Goal: Task Accomplishment & Management: Manage account settings

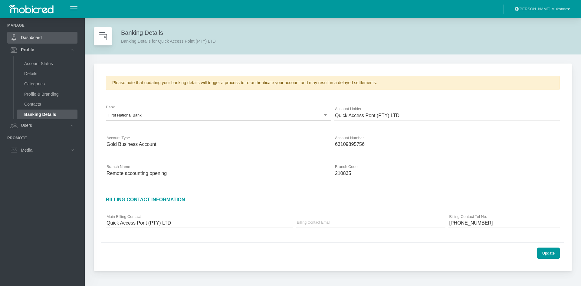
click at [30, 39] on link "Dashboard" at bounding box center [42, 38] width 70 height 12
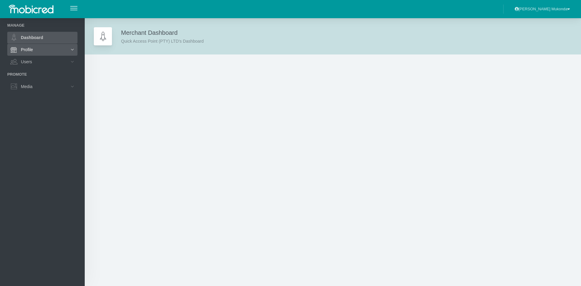
click at [34, 49] on link "Profile" at bounding box center [42, 50] width 70 height 12
click at [45, 139] on li "Promote" at bounding box center [42, 138] width 70 height 6
click at [21, 139] on li "Promote" at bounding box center [42, 138] width 70 height 6
click at [43, 134] on ul "Manage Dashboard Profile Account Status Details Categories Profile & Branding C…" at bounding box center [42, 89] width 70 height 134
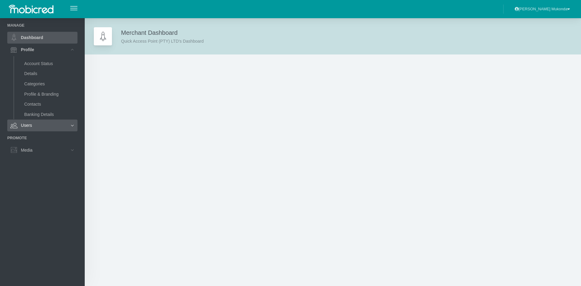
click at [68, 128] on icon at bounding box center [72, 126] width 10 height 10
click at [125, 30] on div "Merchant Dashboard Quick Access Point (PTY) LTD's Dashboard" at bounding box center [162, 36] width 83 height 16
drag, startPoint x: 136, startPoint y: 33, endPoint x: 131, endPoint y: 35, distance: 5.4
click at [135, 34] on div "Merchant Dashboard Quick Access Point (PTY) LTD's Dashboard" at bounding box center [162, 36] width 83 height 16
click at [100, 42] on div at bounding box center [103, 36] width 18 height 18
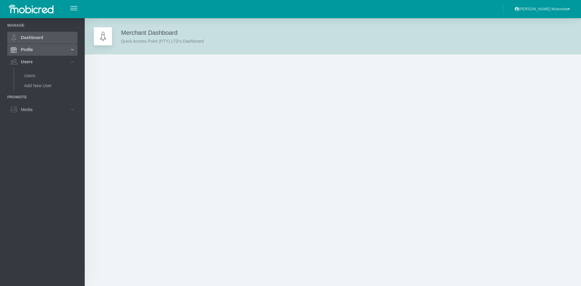
click at [32, 51] on link "Profile" at bounding box center [42, 50] width 70 height 12
click at [44, 63] on link "Account Status" at bounding box center [47, 64] width 61 height 10
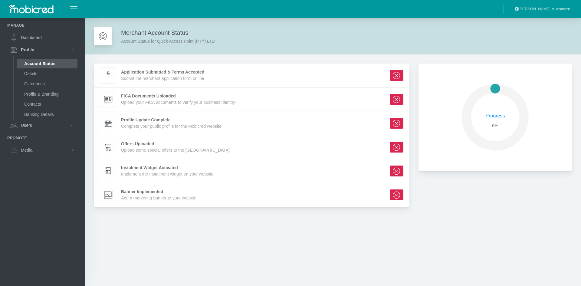
scroll to position [103, 149]
click at [308, 76] on div "Application Submitted & Terms Accepted Submit the merchant application form onl…" at bounding box center [252, 75] width 304 height 16
click at [112, 78] on div at bounding box center [108, 76] width 16 height 16
click at [219, 76] on div "Application Submitted & Terms Accepted Submit the merchant application form onl…" at bounding box center [252, 75] width 304 height 16
click at [396, 77] on icon at bounding box center [397, 75] width 8 height 8
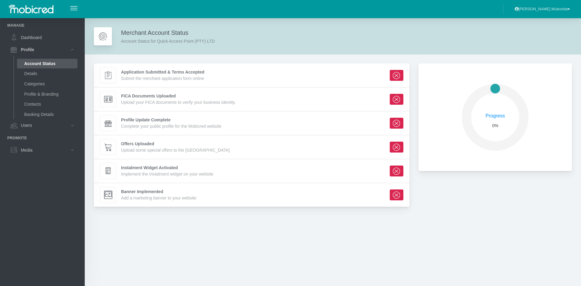
click at [241, 77] on div "Application Submitted & Terms Accepted Submit the merchant application form onl…" at bounding box center [252, 75] width 304 height 16
click at [172, 77] on div "Submit the merchant application form online" at bounding box center [162, 78] width 83 height 6
drag, startPoint x: 137, startPoint y: 77, endPoint x: 115, endPoint y: 77, distance: 22.7
click at [137, 77] on div "Submit the merchant application form online" at bounding box center [162, 78] width 83 height 6
click at [109, 77] on icon at bounding box center [108, 75] width 6 height 8
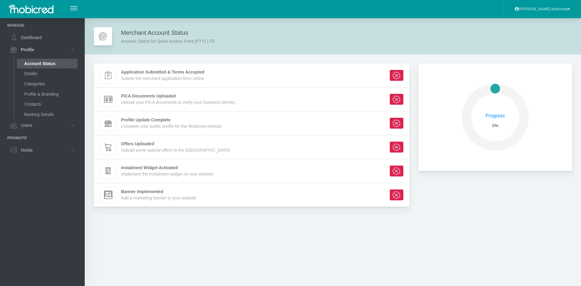
click at [109, 77] on icon at bounding box center [108, 75] width 6 height 8
click at [99, 35] on icon at bounding box center [103, 36] width 10 height 10
drag, startPoint x: 99, startPoint y: 35, endPoint x: 103, endPoint y: 36, distance: 4.1
click at [99, 35] on icon at bounding box center [103, 36] width 10 height 10
click at [501, 113] on circle at bounding box center [495, 117] width 45 height 45
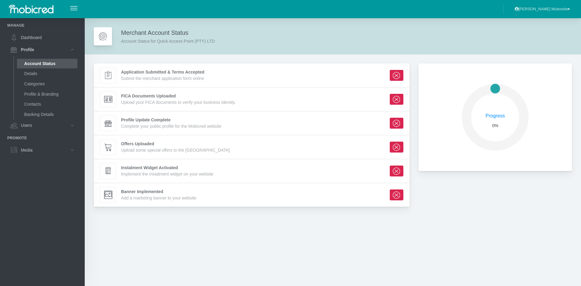
scroll to position [103, 149]
click at [148, 75] on div "Application Submitted & Terms Accepted" at bounding box center [162, 72] width 83 height 6
click at [111, 77] on icon at bounding box center [108, 75] width 6 height 8
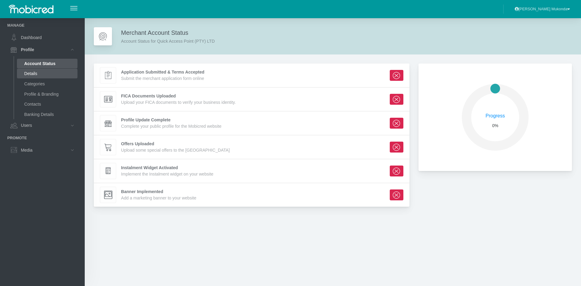
click at [35, 74] on link "Details" at bounding box center [47, 74] width 61 height 10
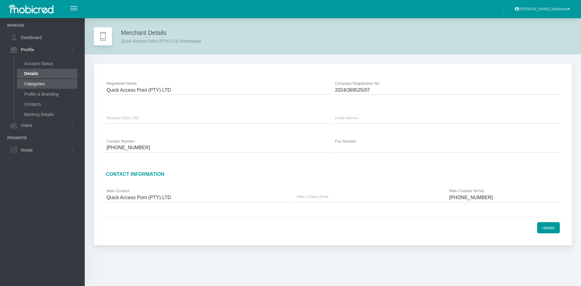
click at [35, 82] on link "Categories" at bounding box center [47, 84] width 61 height 10
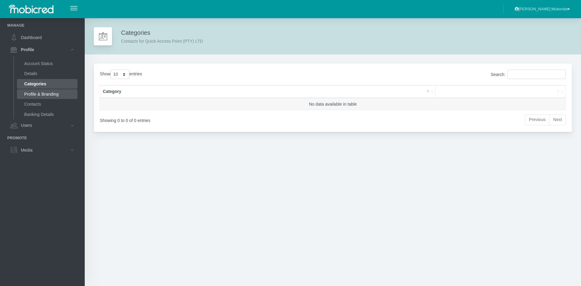
click at [36, 91] on link "Profile & Branding" at bounding box center [47, 94] width 61 height 10
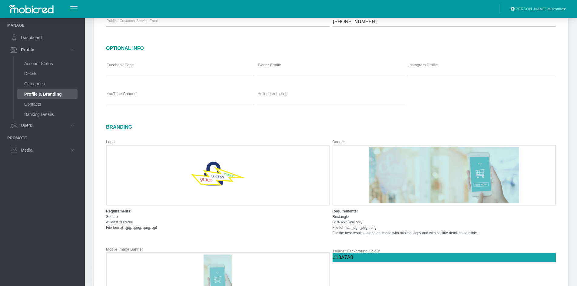
scroll to position [212, 0]
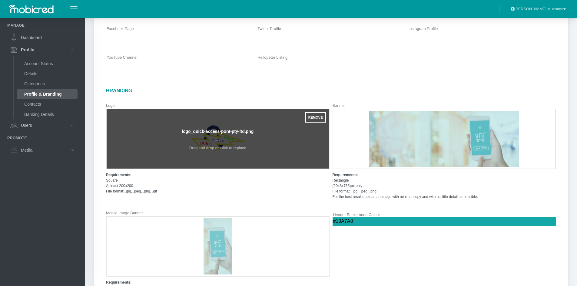
click at [220, 140] on input "file" at bounding box center [218, 138] width 222 height 59
type input "C:\fakepath\Screenshot [DATE] 172844.png"
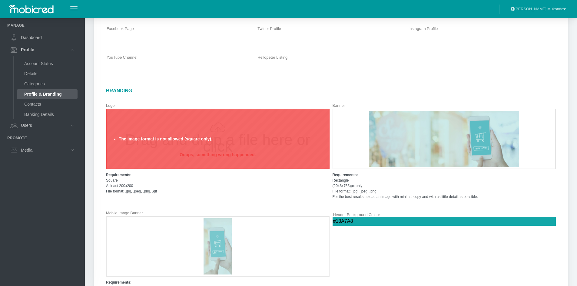
click at [204, 143] on input "file" at bounding box center [218, 138] width 222 height 59
type input "C:\fakepath\Screenshot [DATE] 174912.png"
click at [199, 146] on input "file" at bounding box center [218, 138] width 222 height 59
type input "C:\fakepath\Screenshot 2025-09-05 172844.png"
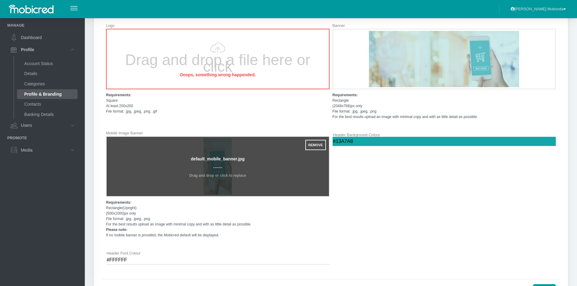
scroll to position [292, 0]
click at [216, 163] on input "file" at bounding box center [218, 166] width 222 height 59
type input "C:\fakepath\Screenshot 2025-09-05 172844.png"
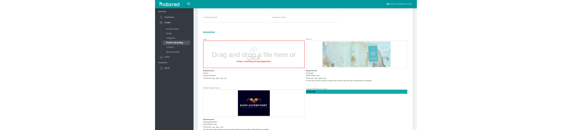
scroll to position [262, 0]
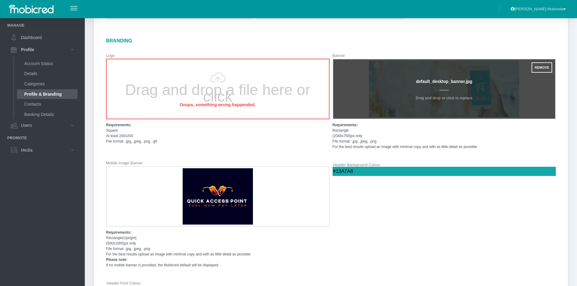
click at [436, 93] on input "file" at bounding box center [444, 88] width 222 height 59
type input "C:\fakepath\Screenshot 2025-09-05 172844.png"
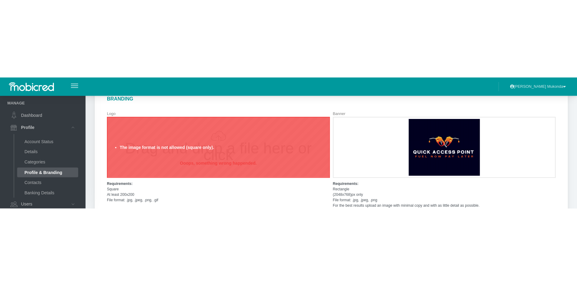
scroll to position [292, 0]
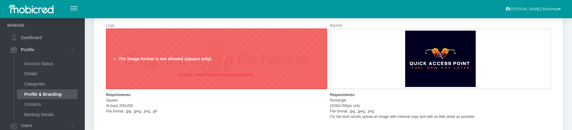
click at [208, 70] on input "file" at bounding box center [217, 58] width 220 height 59
type input "C:\fakepath\logo..png"
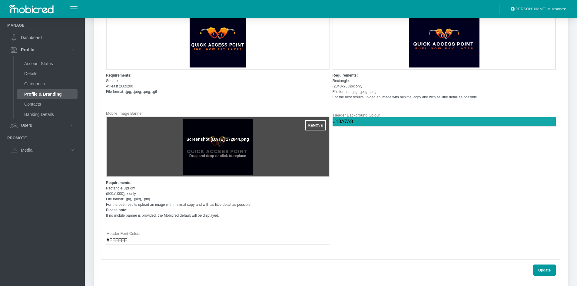
scroll to position [323, 0]
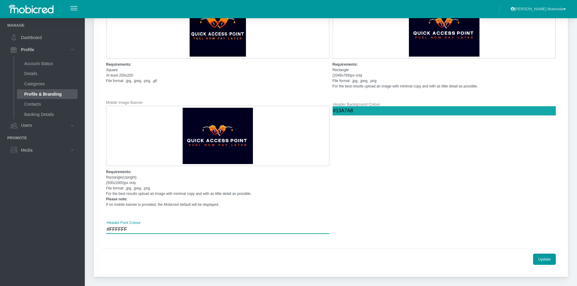
click at [117, 229] on input "#FFFFFF" at bounding box center [217, 229] width 223 height 9
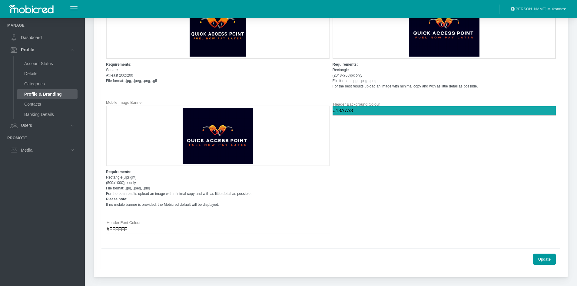
click at [248, 214] on div "Mobile Image Banner Drag and drop a file here or click Ooops, something wrong h…" at bounding box center [217, 156] width 227 height 118
click at [543, 260] on button "Update" at bounding box center [544, 259] width 23 height 11
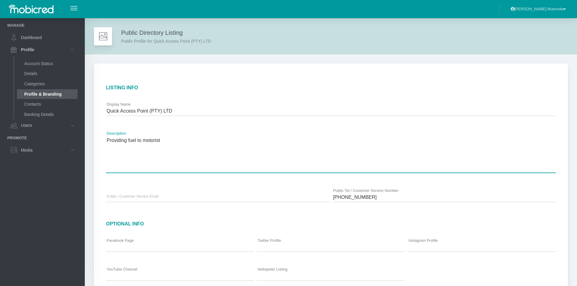
click at [149, 144] on textarea "Providing fuel to motorist" at bounding box center [331, 154] width 450 height 38
click at [222, 144] on textarea "Providing fuel to motorist" at bounding box center [331, 154] width 450 height 38
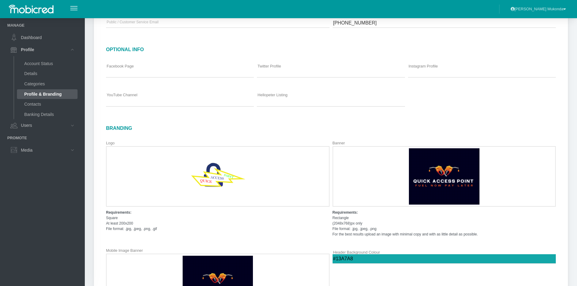
scroll to position [171, 0]
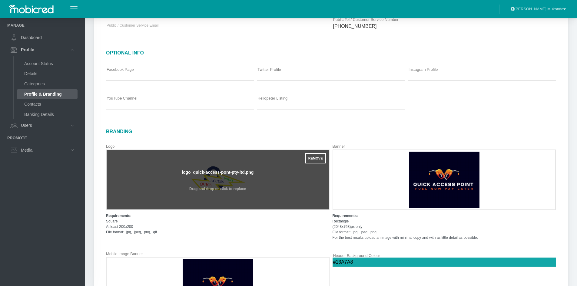
click at [221, 183] on input "file" at bounding box center [218, 179] width 222 height 59
type input "C:\fakepath\logo..png"
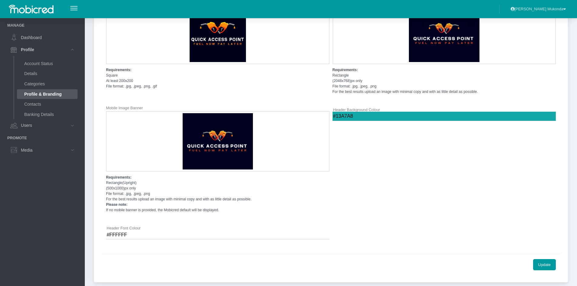
scroll to position [323, 0]
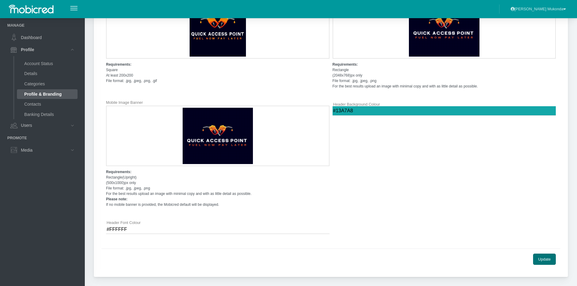
click at [541, 260] on button "Update" at bounding box center [544, 259] width 23 height 11
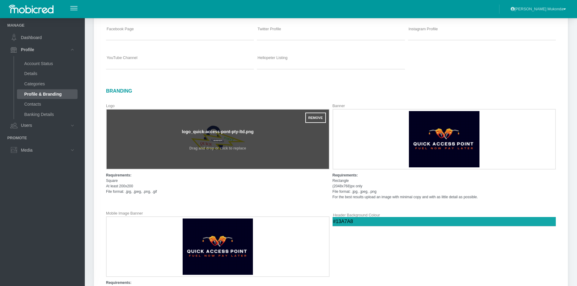
scroll to position [212, 0]
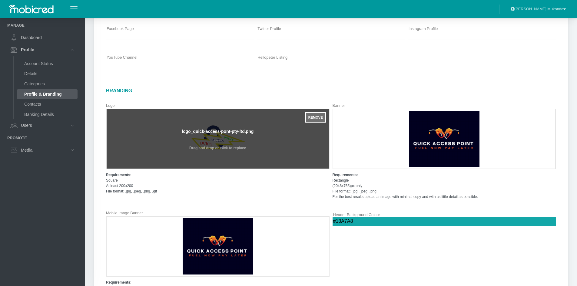
click at [316, 118] on button "Remove" at bounding box center [315, 117] width 21 height 10
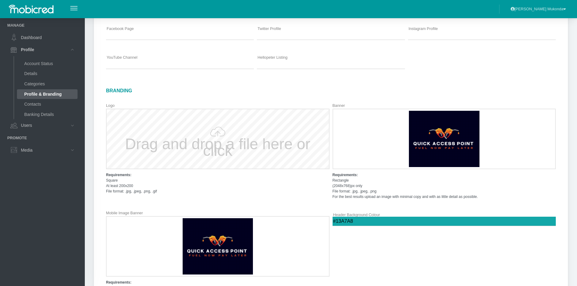
click at [218, 140] on input "file" at bounding box center [218, 138] width 222 height 59
type input "C:\fakepath\logo..png"
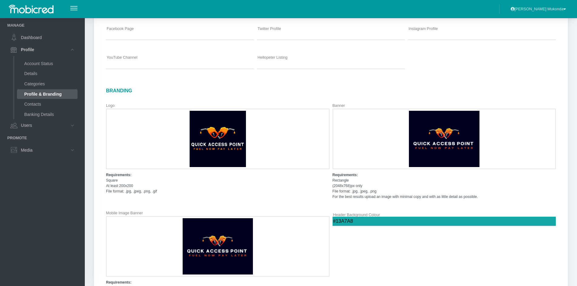
scroll to position [323, 0]
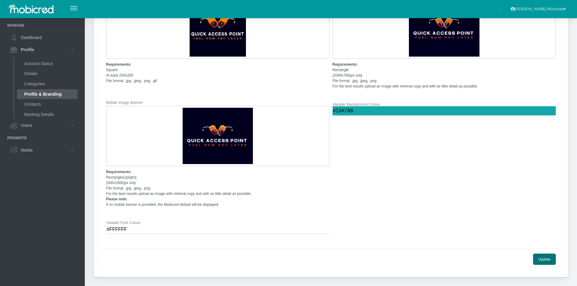
click at [544, 259] on button "Update" at bounding box center [544, 259] width 23 height 11
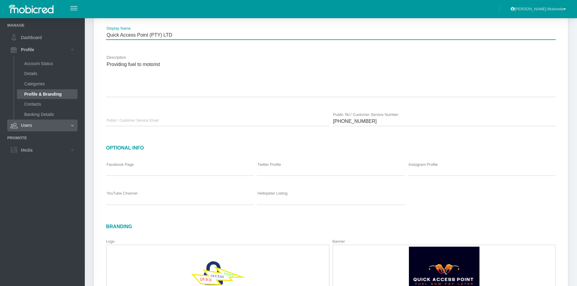
scroll to position [50, 0]
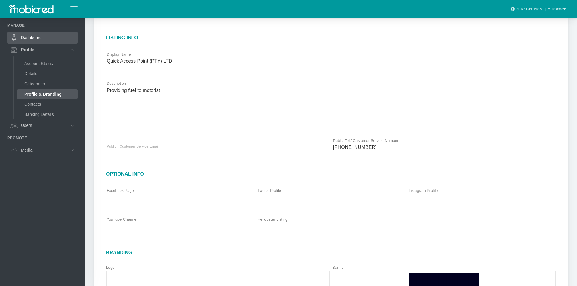
click at [35, 37] on link "Dashboard" at bounding box center [42, 38] width 70 height 12
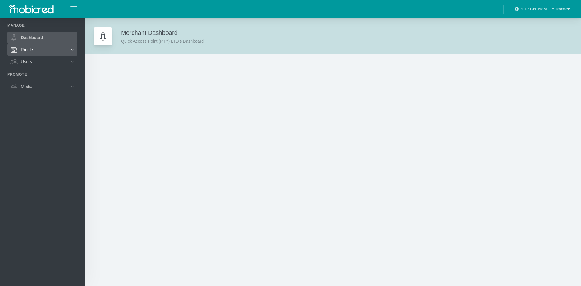
click at [32, 48] on link "Profile" at bounding box center [42, 50] width 70 height 12
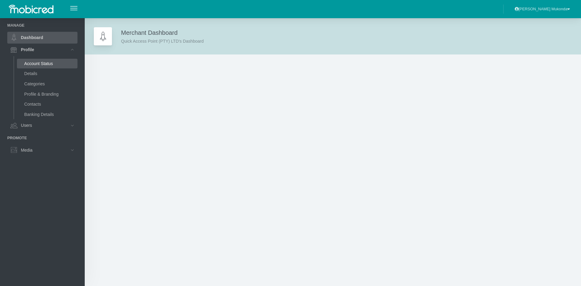
click at [42, 65] on link "Account Status" at bounding box center [47, 64] width 61 height 10
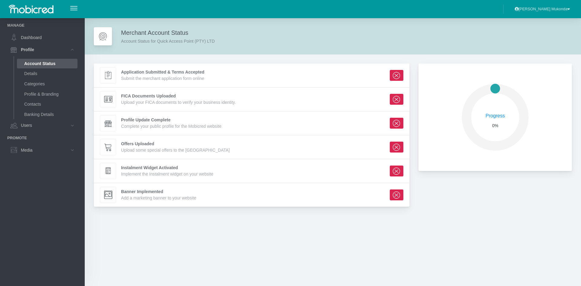
scroll to position [103, 149]
click at [147, 197] on div "Add a marketing banner to your website" at bounding box center [158, 198] width 75 height 6
click at [145, 170] on div "Instalment Widget Activated Implement the Instalment widget on your website" at bounding box center [167, 171] width 92 height 13
click at [124, 147] on div "Upload some special offers to the Mobicred Mall" at bounding box center [175, 150] width 109 height 6
click at [153, 150] on div "Upload some special offers to the Mobicred Mall" at bounding box center [175, 150] width 109 height 6
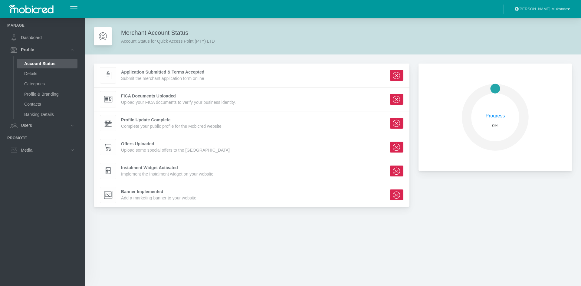
click at [111, 148] on icon at bounding box center [108, 147] width 8 height 8
click at [33, 72] on link "Details" at bounding box center [47, 74] width 61 height 10
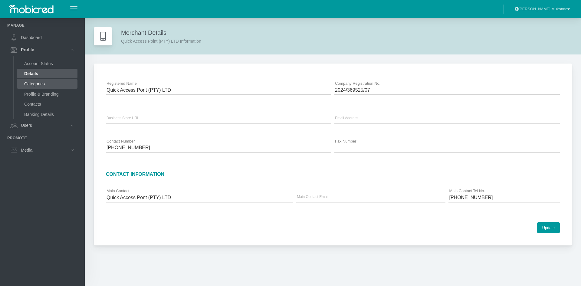
click at [36, 84] on link "Categories" at bounding box center [47, 84] width 61 height 10
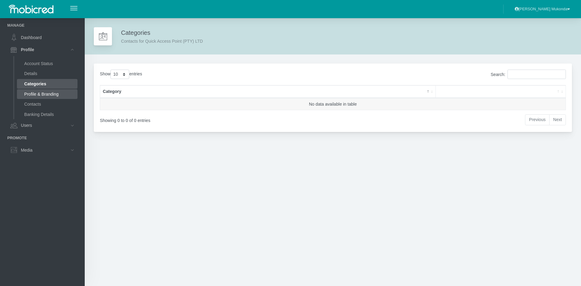
click at [36, 93] on link "Profile & Branding" at bounding box center [47, 94] width 61 height 10
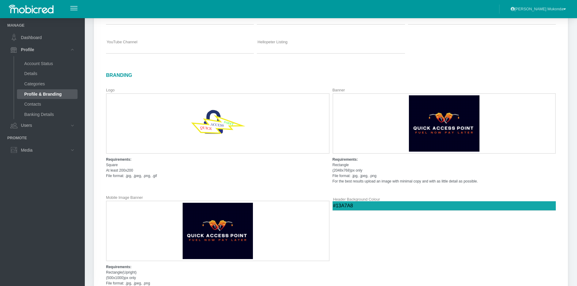
scroll to position [242, 0]
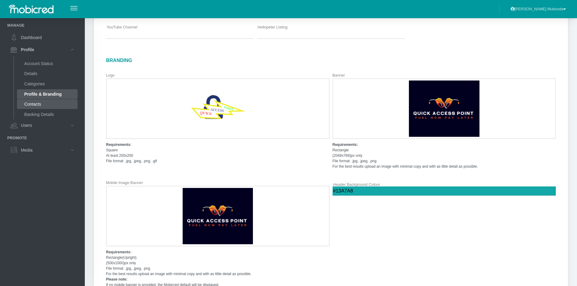
click at [42, 105] on link "Contacts" at bounding box center [47, 104] width 61 height 10
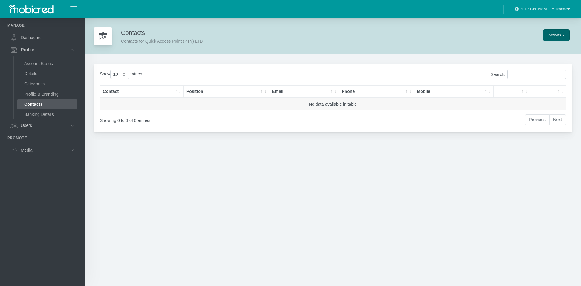
click at [564, 37] on button "Actions" at bounding box center [557, 34] width 26 height 11
click at [39, 116] on link "Banking Details" at bounding box center [47, 115] width 61 height 10
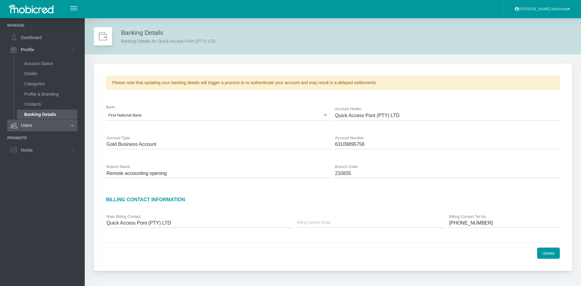
click at [33, 124] on link "Users" at bounding box center [42, 126] width 70 height 12
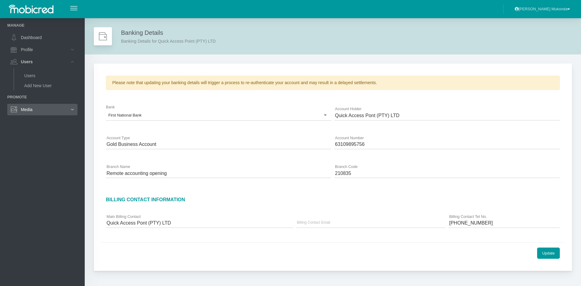
click at [30, 109] on link "Media" at bounding box center [42, 110] width 70 height 12
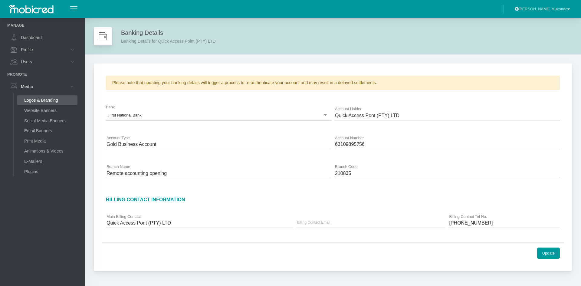
click at [38, 98] on link "Logos & Branding" at bounding box center [47, 100] width 61 height 10
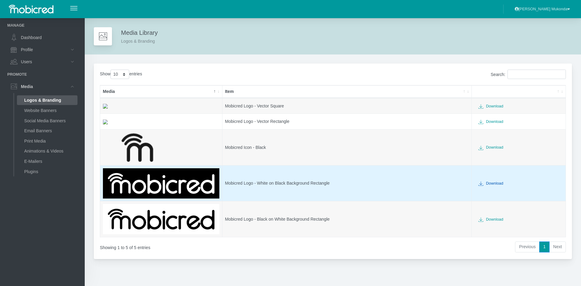
click at [488, 184] on link "Download" at bounding box center [491, 183] width 33 height 10
click at [480, 184] on icon at bounding box center [481, 183] width 5 height 5
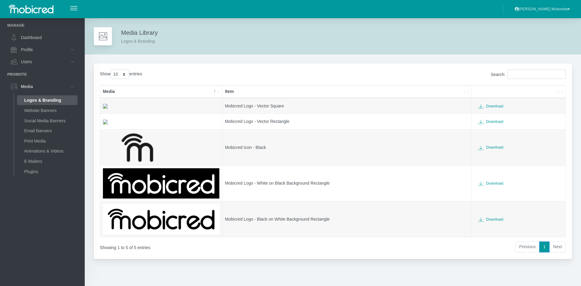
click at [557, 249] on li "Next" at bounding box center [558, 247] width 16 height 11
click at [41, 107] on link "Website Banners" at bounding box center [47, 111] width 61 height 10
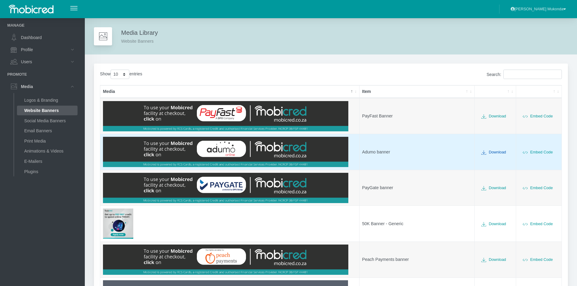
click at [495, 154] on link "Download" at bounding box center [493, 152] width 33 height 10
click at [538, 151] on link "Embed Code" at bounding box center [537, 152] width 38 height 10
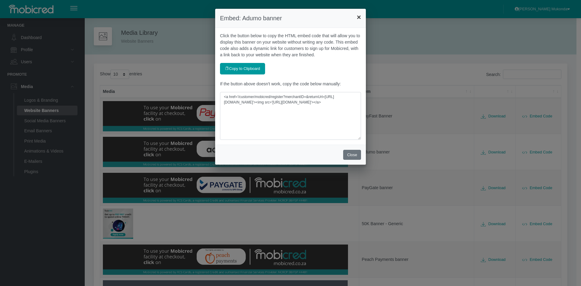
click at [359, 18] on span "×" at bounding box center [359, 17] width 4 height 8
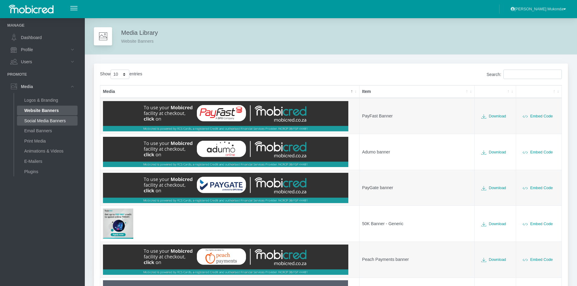
click at [45, 122] on link "Social Media Banners" at bounding box center [47, 121] width 61 height 10
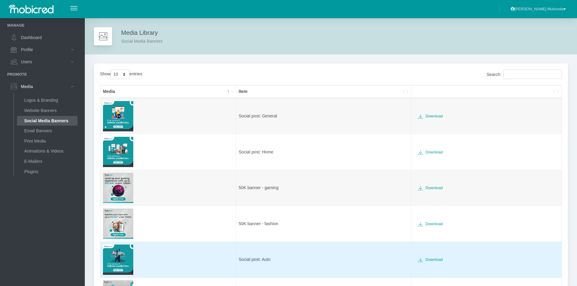
click at [113, 259] on img at bounding box center [118, 260] width 30 height 30
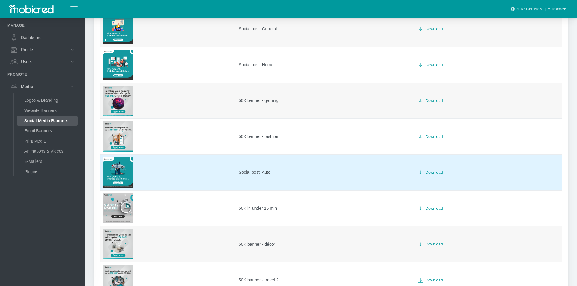
scroll to position [91, 0]
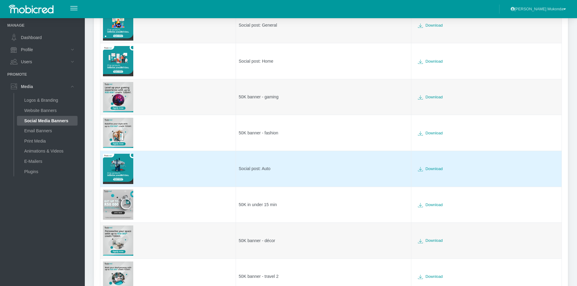
click at [120, 167] on img at bounding box center [118, 169] width 30 height 30
click at [429, 170] on link "Download" at bounding box center [430, 169] width 33 height 10
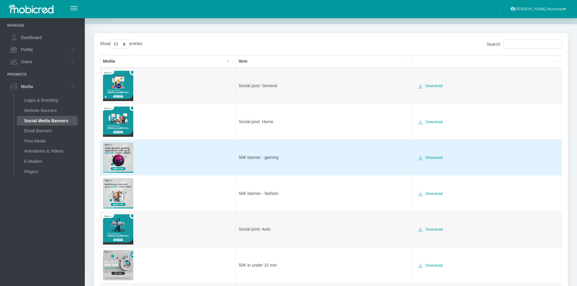
scroll to position [0, 0]
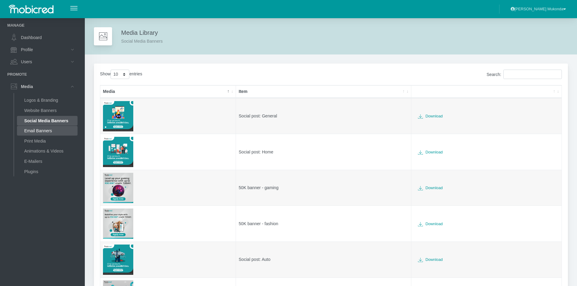
click at [36, 132] on link "Email Banners" at bounding box center [47, 131] width 61 height 10
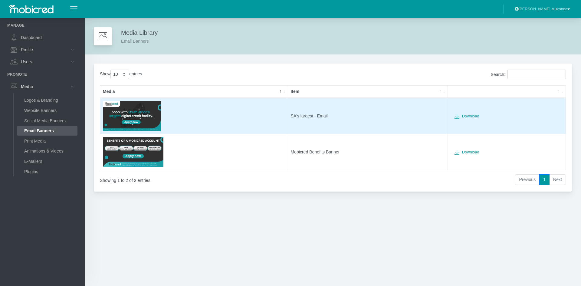
click at [129, 115] on img at bounding box center [132, 116] width 58 height 30
click at [467, 115] on link "Download" at bounding box center [467, 116] width 33 height 10
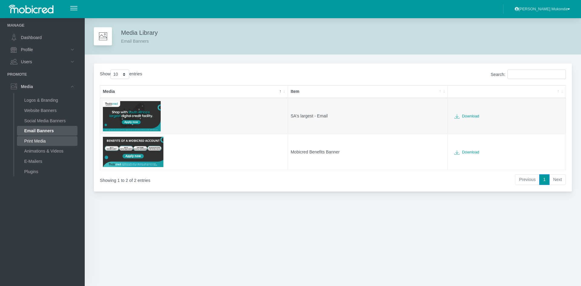
click at [30, 141] on link "Print Media" at bounding box center [47, 141] width 61 height 10
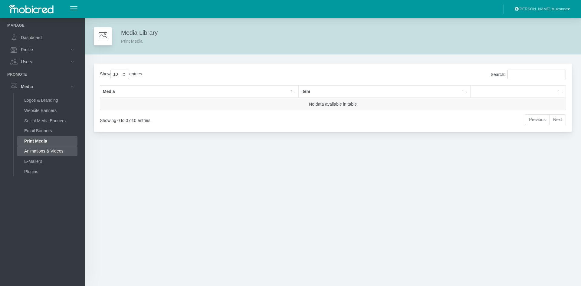
click at [31, 152] on link "Animations & Videos" at bounding box center [47, 151] width 61 height 10
click at [31, 163] on link "E-Mailers" at bounding box center [47, 162] width 61 height 10
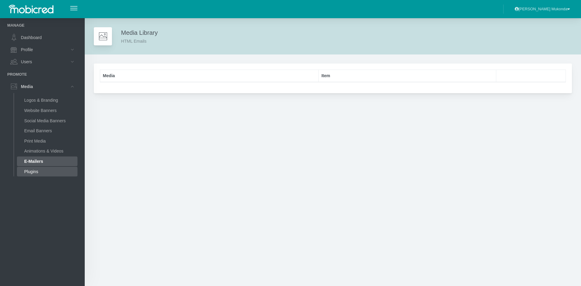
click at [34, 171] on link "Plugins" at bounding box center [47, 172] width 61 height 10
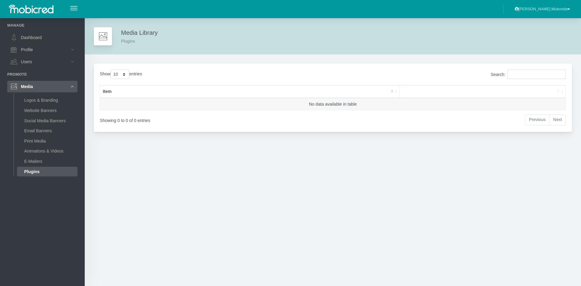
click at [30, 88] on link "Media" at bounding box center [42, 87] width 70 height 12
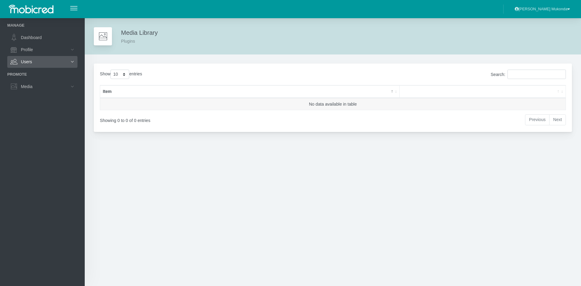
click at [30, 64] on link "Users" at bounding box center [42, 62] width 70 height 12
click at [32, 51] on link "Profile" at bounding box center [42, 50] width 70 height 12
click at [33, 63] on link "Account Status" at bounding box center [47, 64] width 61 height 10
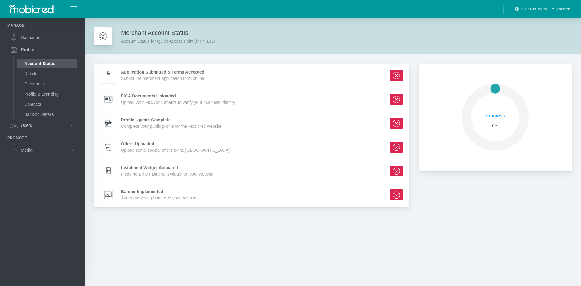
scroll to position [103, 149]
click at [30, 51] on link "Profile" at bounding box center [42, 50] width 70 height 12
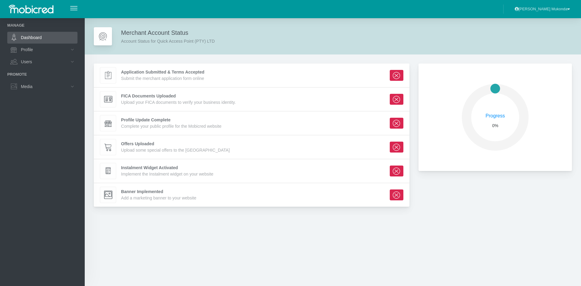
click at [30, 38] on link "Dashboard" at bounding box center [42, 38] width 70 height 12
